Goal: Task Accomplishment & Management: Complete application form

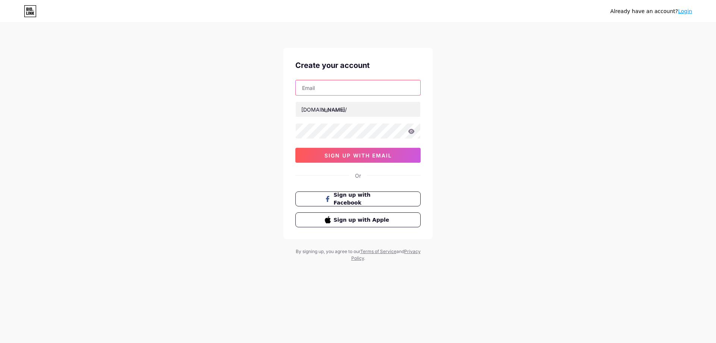
click at [344, 86] on input "text" at bounding box center [358, 87] width 125 height 15
click at [508, 70] on div "Already have an account? Login Create your account bio.link/ 0cAFcWeA7t8UbQ-sPF…" at bounding box center [358, 142] width 716 height 285
click at [23, 13] on div "Already have an account? Login" at bounding box center [358, 11] width 716 height 12
click at [29, 13] on icon at bounding box center [28, 13] width 1 height 3
click at [330, 87] on input "text" at bounding box center [358, 87] width 125 height 15
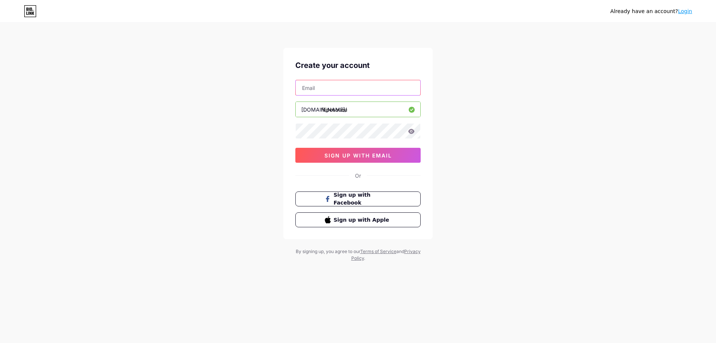
type input "[EMAIL_ADDRESS][DOMAIN_NAME]"
click at [370, 158] on span "sign up with email" at bounding box center [357, 155] width 67 height 6
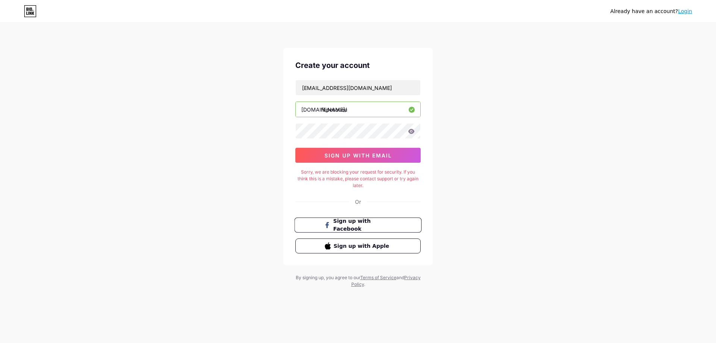
click at [358, 223] on span "Sign up with Facebook" at bounding box center [362, 225] width 59 height 16
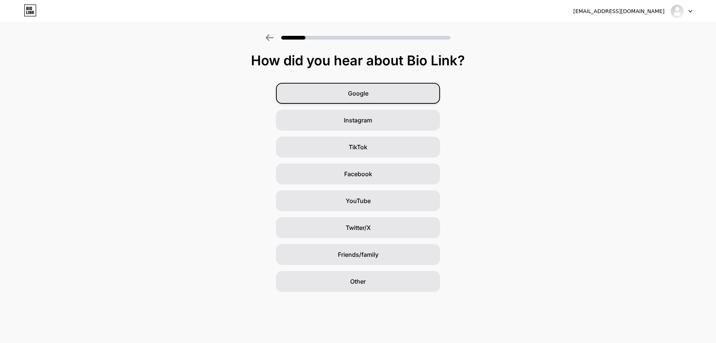
click at [410, 90] on div "Google" at bounding box center [358, 93] width 164 height 21
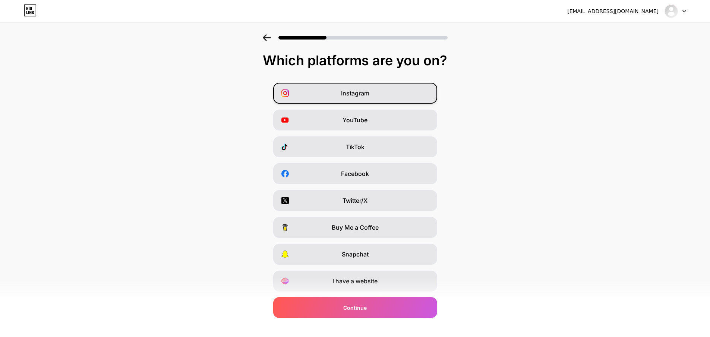
click at [369, 90] on span "Instagram" at bounding box center [355, 93] width 28 height 9
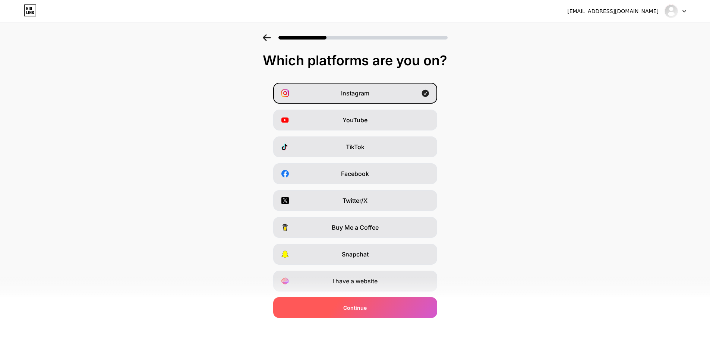
click at [404, 306] on div "Continue" at bounding box center [355, 307] width 164 height 21
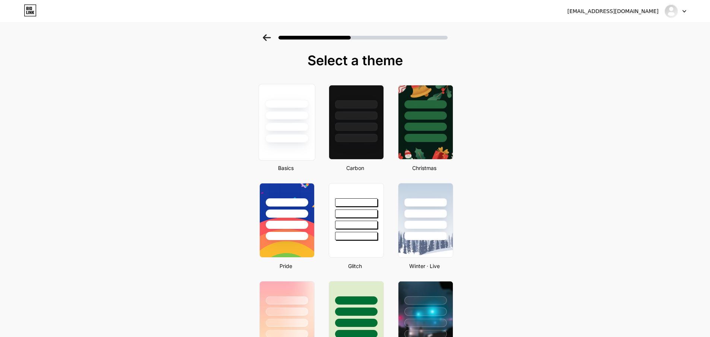
click at [310, 143] on div at bounding box center [286, 122] width 57 height 77
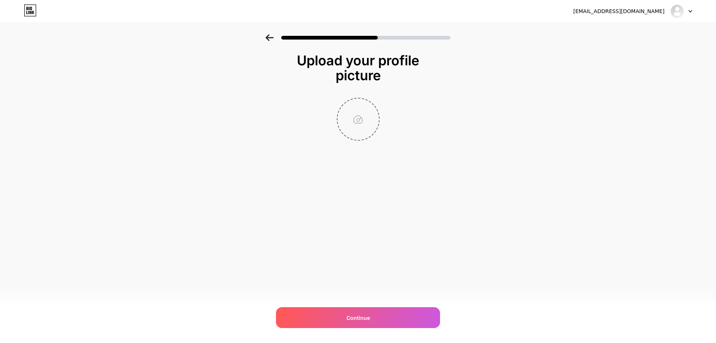
click at [368, 131] on input "file" at bounding box center [357, 118] width 41 height 41
type input "C:\fakepath\destaques-02.png"
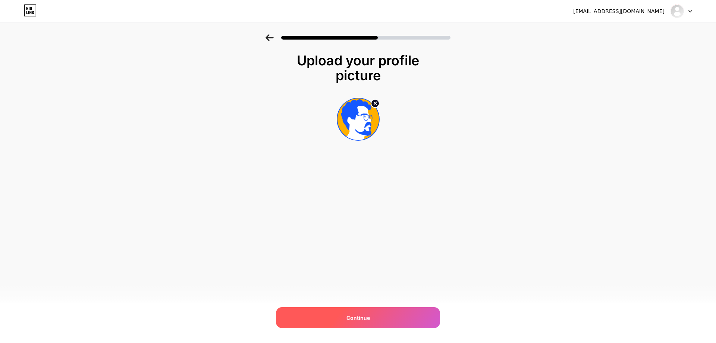
click at [387, 315] on div "Continue" at bounding box center [358, 317] width 164 height 21
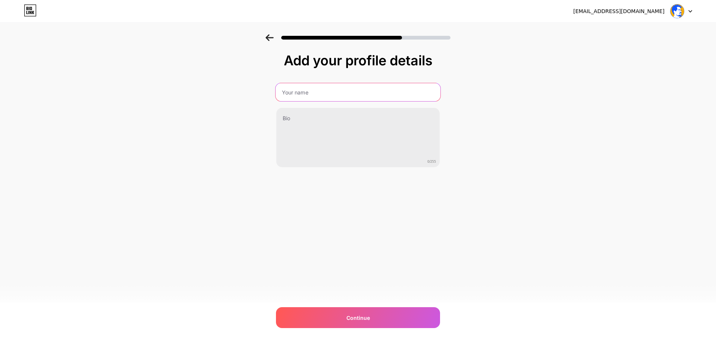
click at [325, 93] on input "text" at bounding box center [357, 92] width 165 height 18
type input "Filipe Carvalho"
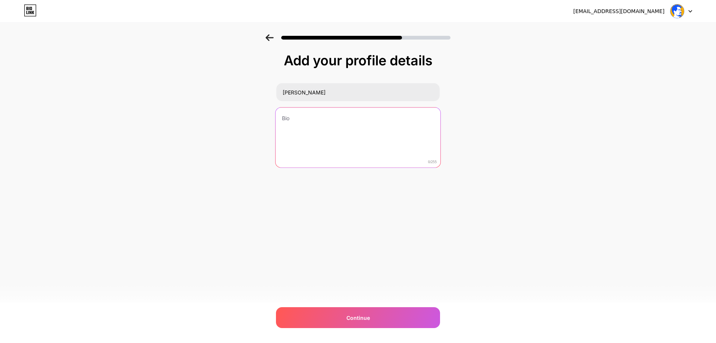
click at [306, 122] on textarea at bounding box center [357, 137] width 165 height 61
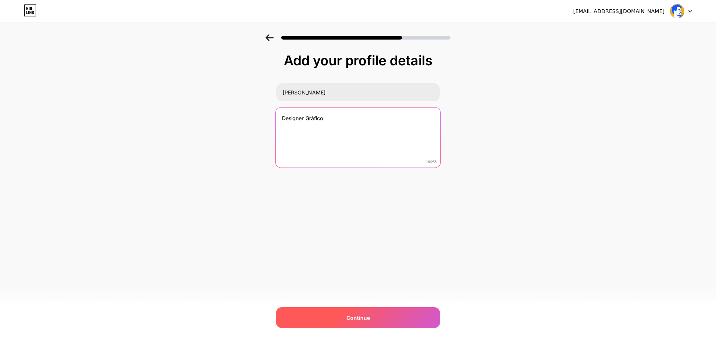
type textarea "Designer Gráfico"
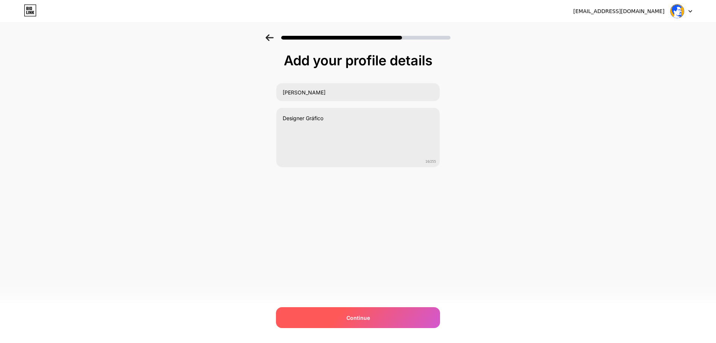
click at [366, 314] on span "Continue" at bounding box center [357, 318] width 23 height 8
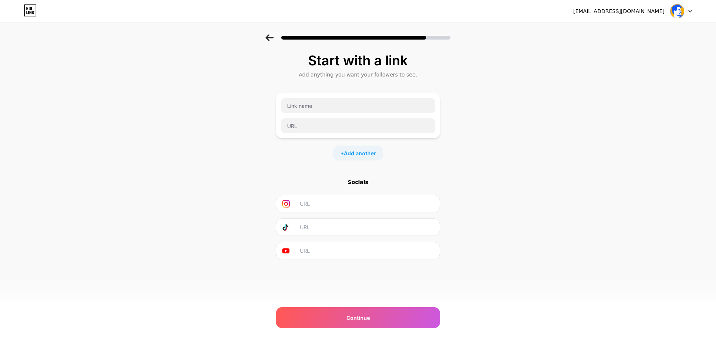
click at [334, 201] on input "text" at bounding box center [367, 203] width 135 height 17
click at [338, 105] on input "text" at bounding box center [358, 105] width 154 height 15
click at [341, 130] on input "text" at bounding box center [358, 125] width 154 height 15
click at [342, 107] on input "text" at bounding box center [358, 105] width 154 height 15
click at [318, 125] on input "text" at bounding box center [358, 125] width 154 height 15
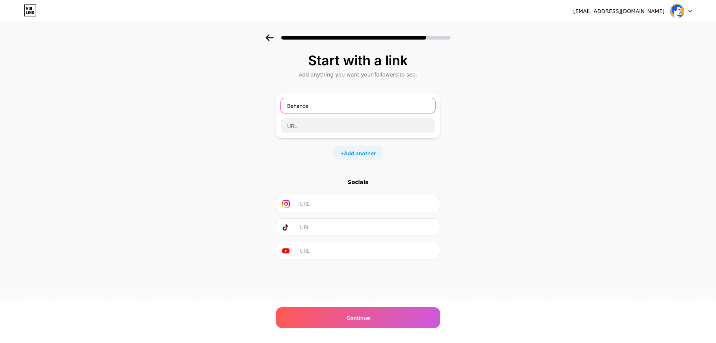
drag, startPoint x: 278, startPoint y: 105, endPoint x: 184, endPoint y: 102, distance: 94.4
click at [184, 102] on div "Start with a link Add anything you want your followers to see. Behance + Add an…" at bounding box center [358, 165] width 716 height 262
type input "Portfólio"
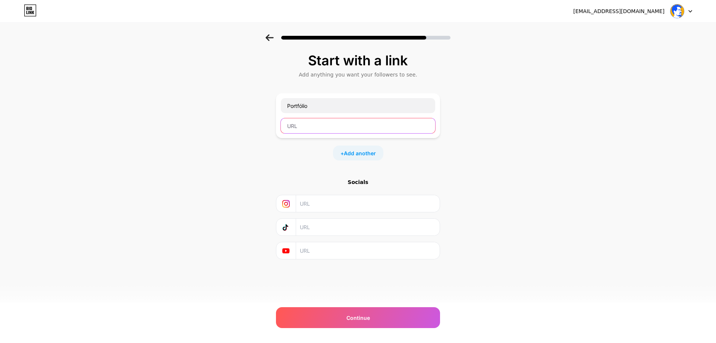
click at [311, 127] on input "text" at bounding box center [358, 125] width 154 height 15
paste input "https://www.behance.net/filipecarvalhosouzaa"
type input "https://www.behance.net/filipecarvalhosouzaa"
click at [365, 153] on span "Add another" at bounding box center [360, 153] width 32 height 8
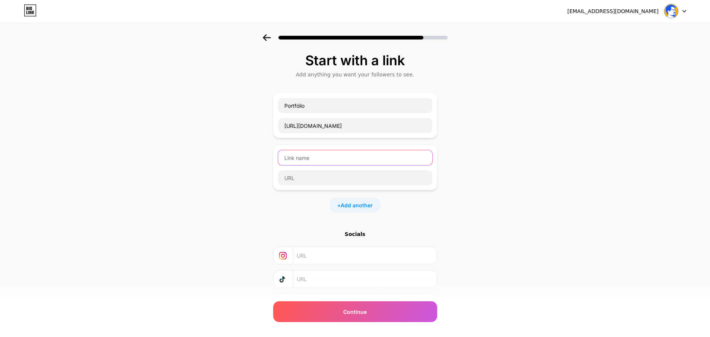
click at [357, 161] on input "text" at bounding box center [355, 157] width 154 height 15
type input "Solicite um orçamento"
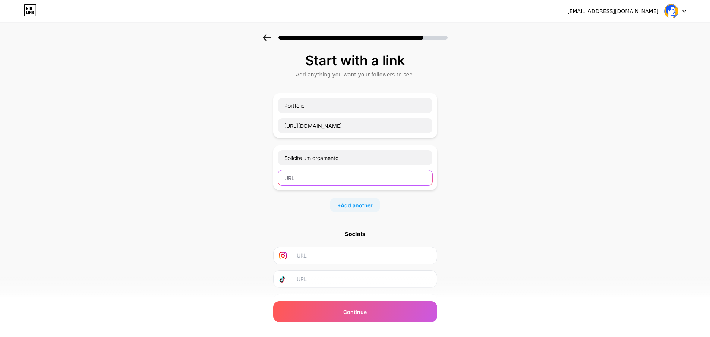
click at [322, 177] on input "text" at bounding box center [355, 177] width 154 height 15
click at [330, 181] on input "text" at bounding box center [355, 177] width 154 height 15
paste input "https://wa.me/5581998798320?text=Ol%C3%A1%2C%20quero%20or%C3%A7ar%20um%20projet…"
click at [356, 174] on input "https://wa.me/5581998798320?text=Ol%C3%A1%2C%20quero%20or%C3%A7ar%20um%20projet…" at bounding box center [355, 177] width 154 height 15
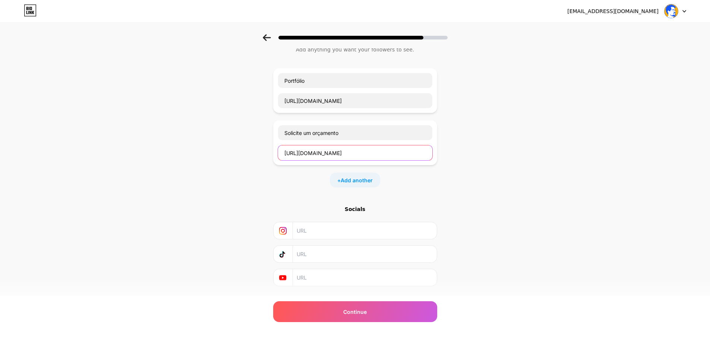
scroll to position [41, 0]
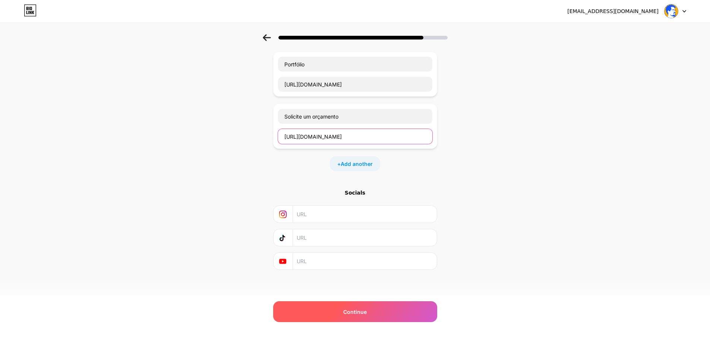
type input "https://wa.me/5581998798320?text=Ol%C3%A1%2C%20quero%20or%C3%A7ar%20um%20projet…"
click at [381, 314] on div "Continue" at bounding box center [355, 311] width 164 height 21
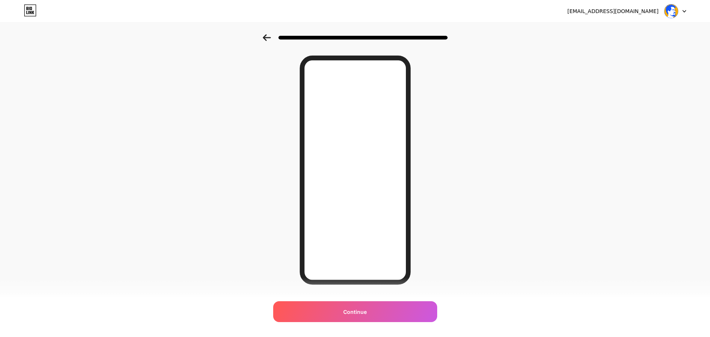
scroll to position [38, 0]
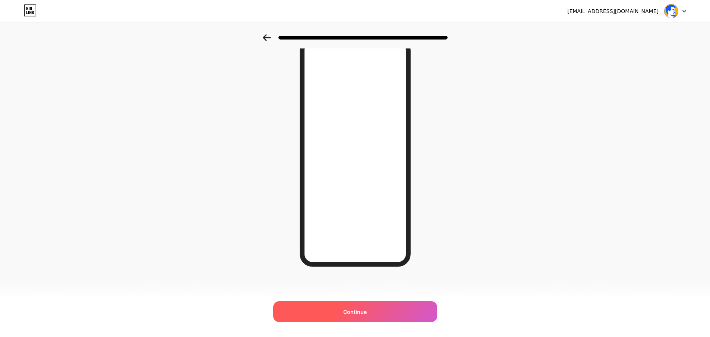
click at [366, 313] on span "Continue" at bounding box center [354, 312] width 23 height 8
